Goal: Task Accomplishment & Management: Use online tool/utility

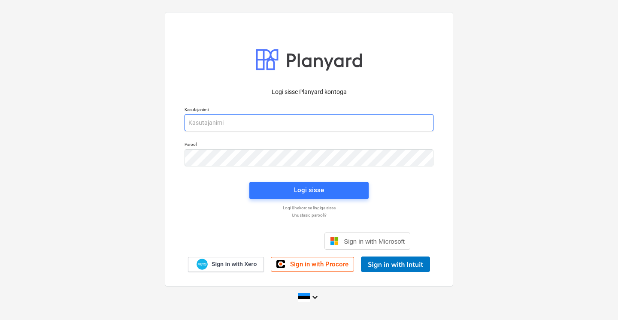
type input "[EMAIL_ADDRESS][DOMAIN_NAME]"
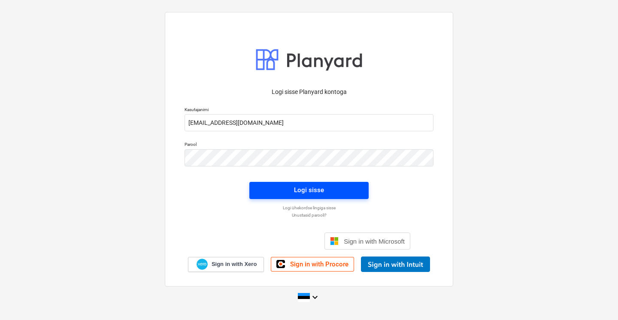
click at [288, 183] on button "Logi sisse" at bounding box center [308, 190] width 119 height 17
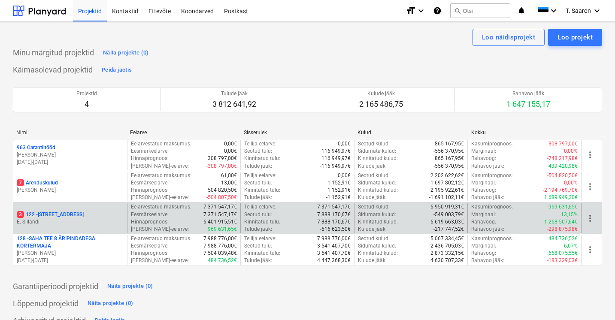
click at [189, 219] on div "Hinnaprognoos : 6 401 915,51€" at bounding box center [184, 221] width 106 height 7
click at [72, 211] on div "3 122 - [STREET_ADDRESS]" at bounding box center [70, 214] width 107 height 7
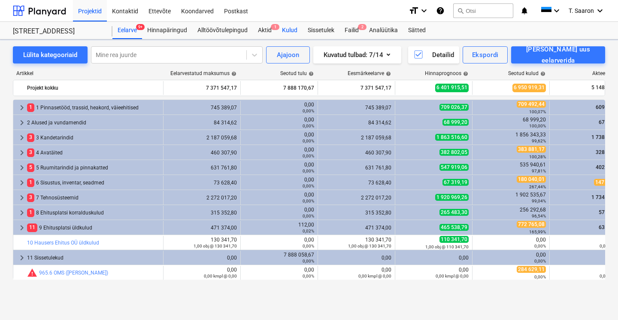
click at [293, 30] on div "Kulud" at bounding box center [290, 30] width 26 height 17
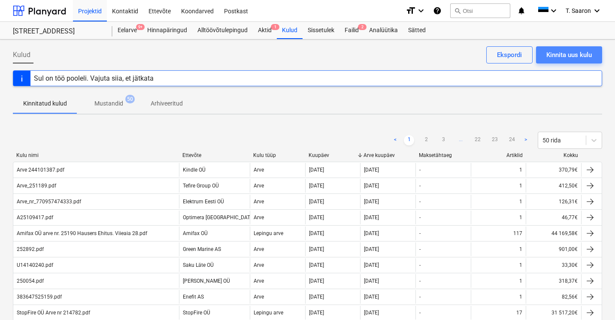
click at [559, 59] on div "Kinnita uus kulu" at bounding box center [568, 54] width 45 height 11
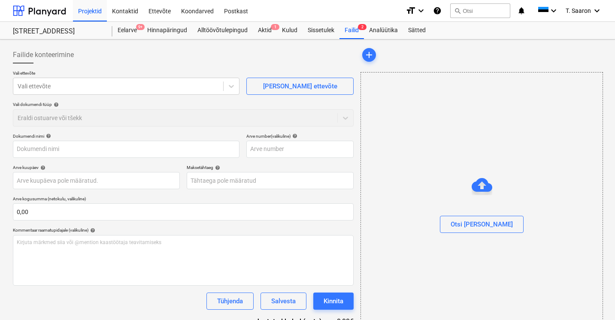
type input "[PERSON_NAME] 1136655.pdf"
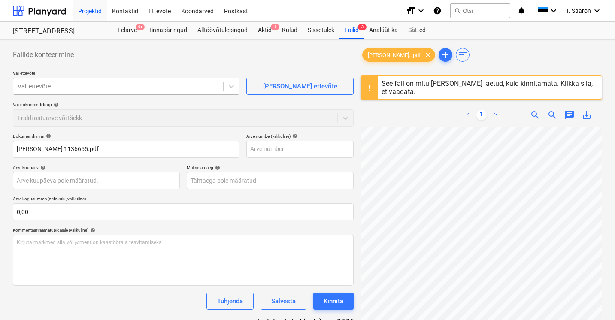
click at [157, 86] on div at bounding box center [118, 86] width 201 height 9
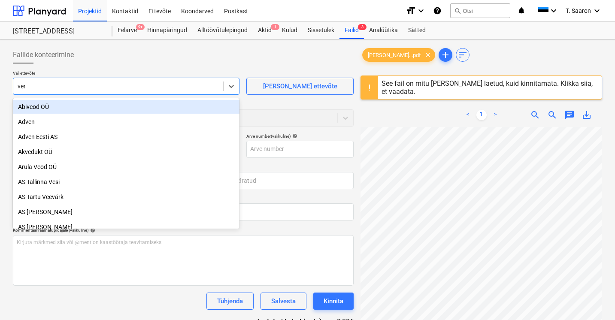
type input "venna"
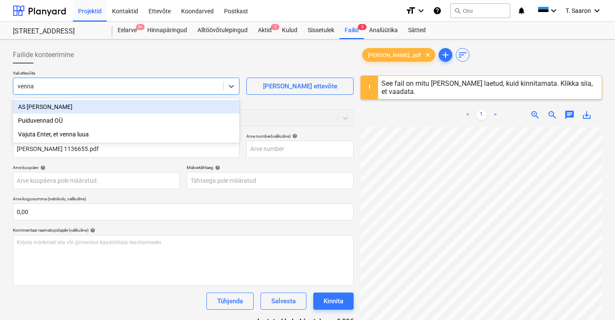
click at [148, 103] on div "AS [PERSON_NAME]" at bounding box center [126, 107] width 227 height 14
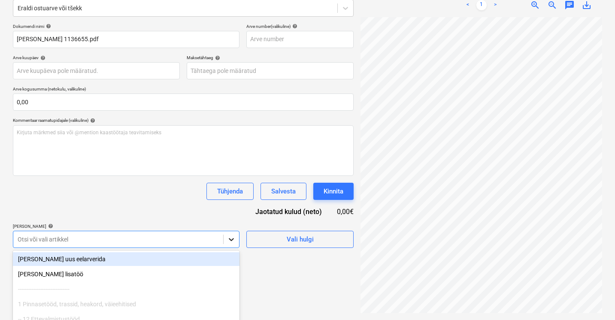
click at [226, 210] on body "Projektid Kontaktid Ettevõte Koondarved Postkast format_size keyboard_arrow_dow…" at bounding box center [307, 50] width 615 height 320
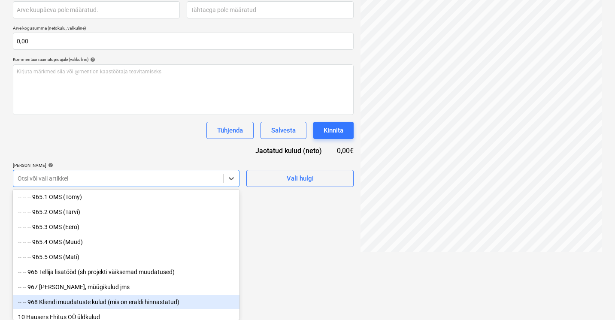
scroll to position [10117, 0]
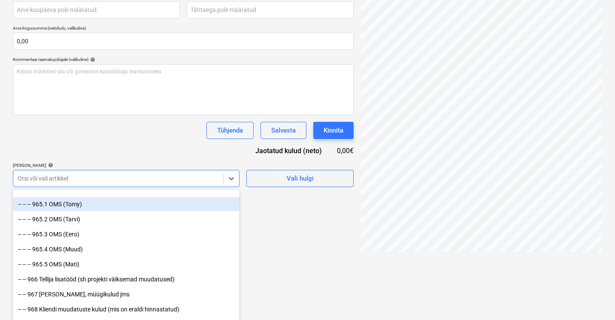
click at [151, 206] on div "-- -- -- 965.1 OMS (Tomy)" at bounding box center [126, 204] width 227 height 14
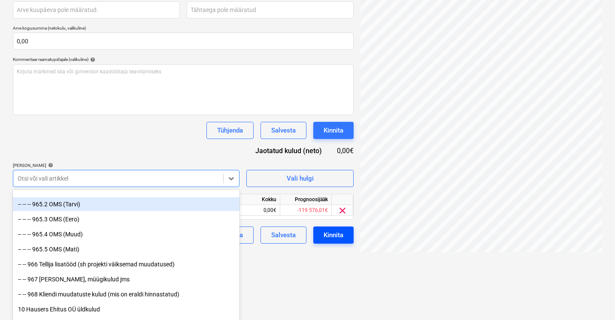
drag, startPoint x: 314, startPoint y: 254, endPoint x: 321, endPoint y: 294, distance: 40.2
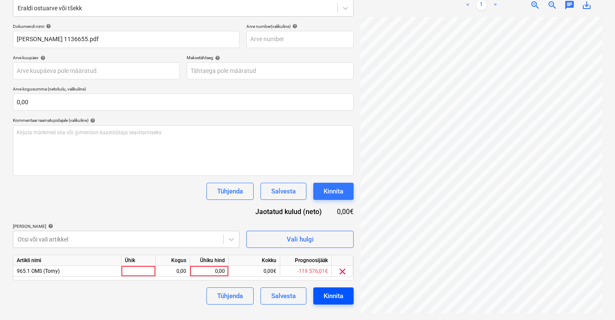
scroll to position [110, 0]
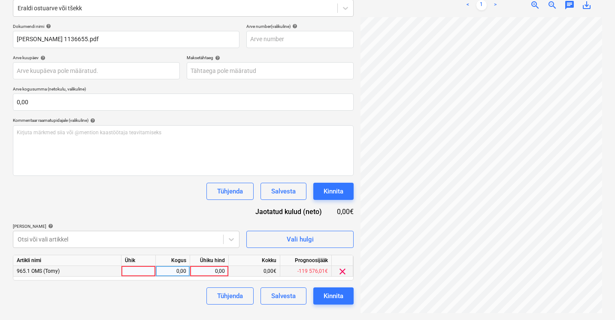
click at [144, 270] on div at bounding box center [138, 271] width 34 height 11
type input "kmpl"
type input "97,62"
click at [154, 302] on div "Tühjenda Salvesta Kinnita" at bounding box center [183, 296] width 341 height 17
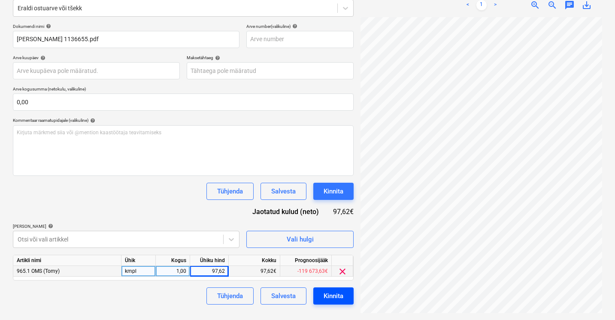
click at [340, 297] on div "Kinnita" at bounding box center [334, 296] width 20 height 11
